Goal: Find specific page/section: Find specific page/section

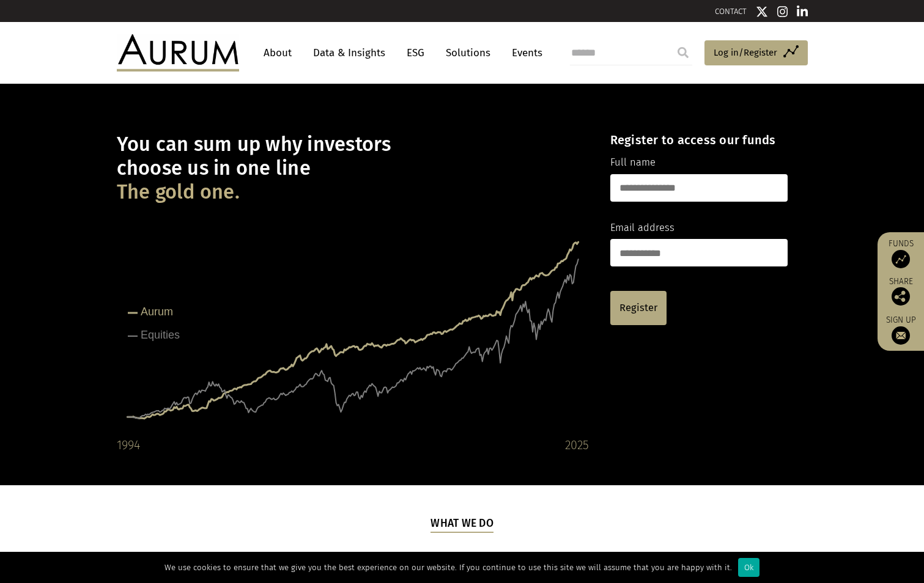
click at [286, 50] on link "About" at bounding box center [277, 53] width 40 height 23
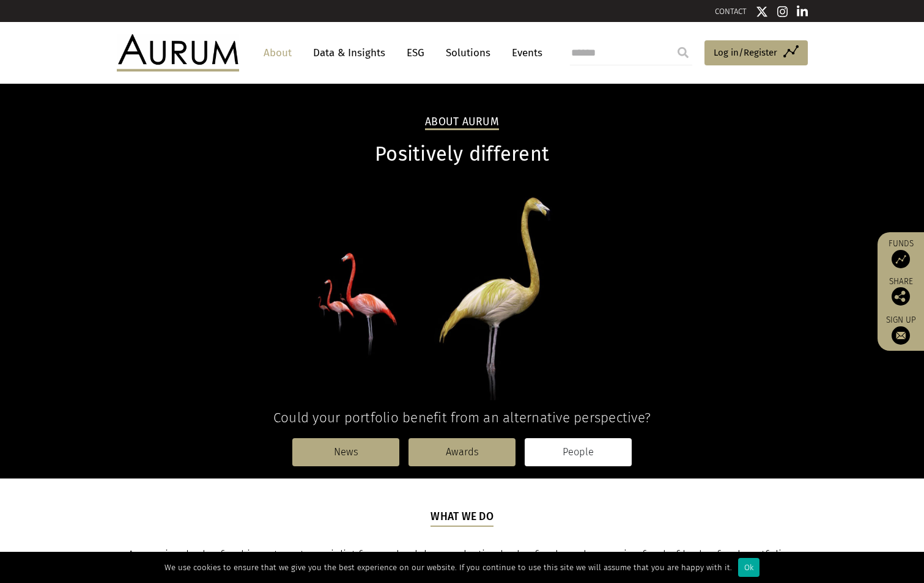
click at [594, 457] on link "People" at bounding box center [577, 452] width 107 height 28
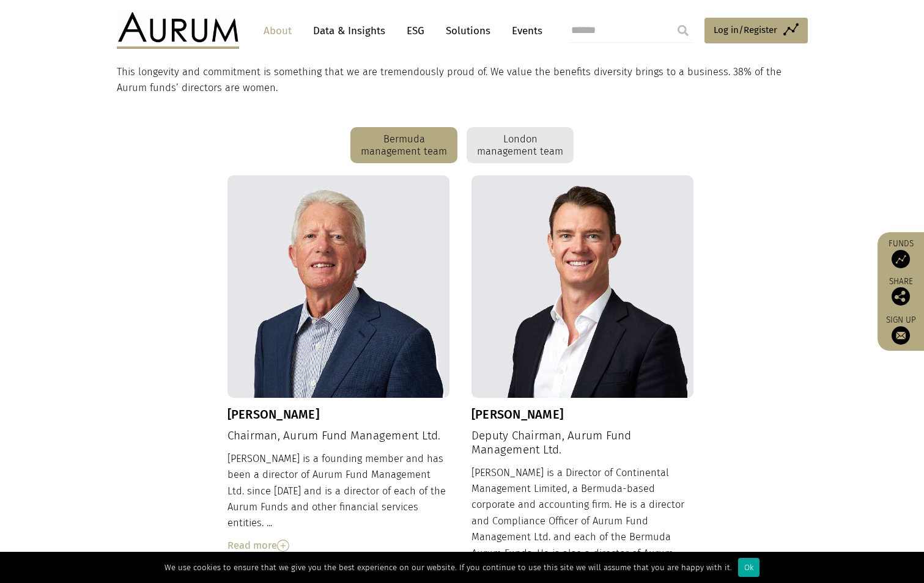
scroll to position [147, 0]
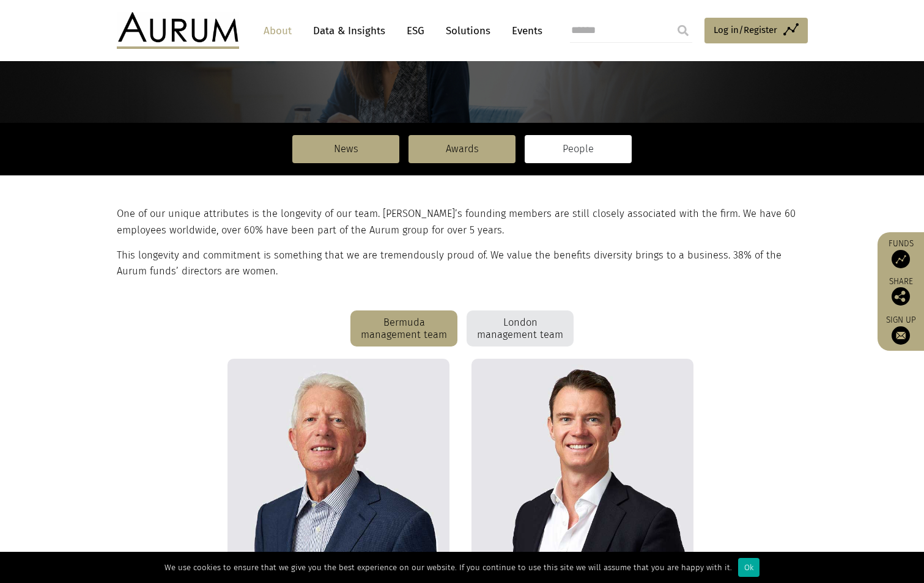
click at [487, 331] on div "London management team" at bounding box center [519, 329] width 107 height 37
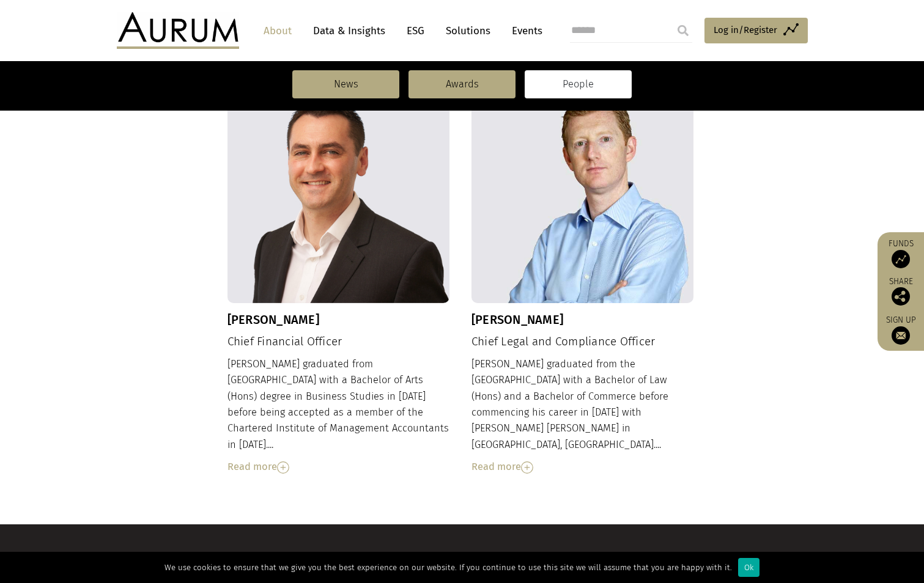
scroll to position [944, 0]
